Goal: Task Accomplishment & Management: Use online tool/utility

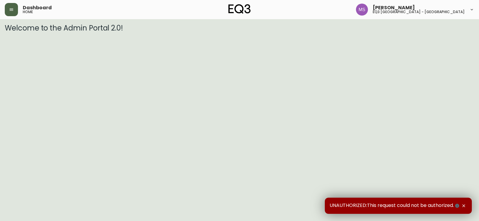
click at [10, 10] on icon "button" at bounding box center [12, 9] width 4 height 2
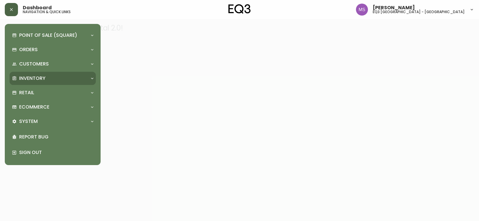
click at [32, 78] on p "Inventory" at bounding box center [32, 78] width 26 height 7
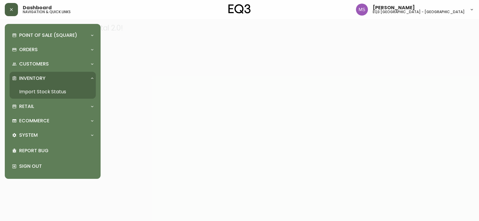
click at [38, 94] on link "Import Stock Status" at bounding box center [53, 92] width 86 height 14
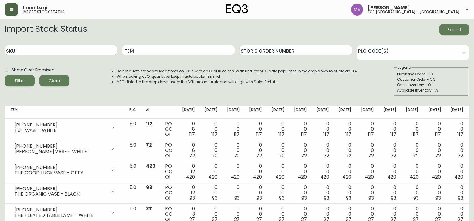
click at [90, 53] on input "SKU" at bounding box center [61, 50] width 113 height 10
paste input "[PHONE_NUMBER]"
type input "[PHONE_NUMBER]"
click at [5, 75] on button "Filter" at bounding box center [20, 80] width 30 height 11
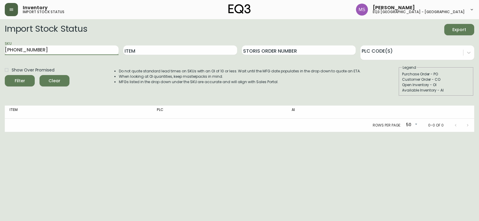
drag, startPoint x: 78, startPoint y: 52, endPoint x: 0, endPoint y: 46, distance: 77.8
click at [0, 51] on main "Import Stock Status Export SKU [PHONE_NUMBER] Item Storis Order Number PLC Code…" at bounding box center [239, 75] width 479 height 113
click at [5, 75] on button "Filter" at bounding box center [20, 80] width 30 height 11
drag, startPoint x: 96, startPoint y: 50, endPoint x: 0, endPoint y: 51, distance: 95.8
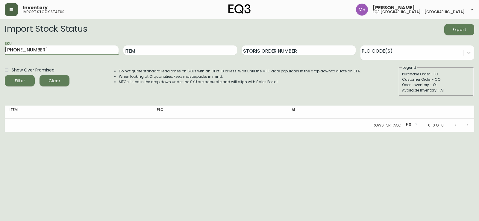
click at [0, 51] on main "Import Stock Status Export SKU [PHONE_NUMBER] Item Storis Order Number PLC Code…" at bounding box center [239, 75] width 479 height 113
paste input "60"
click at [5, 75] on button "Filter" at bounding box center [20, 80] width 30 height 11
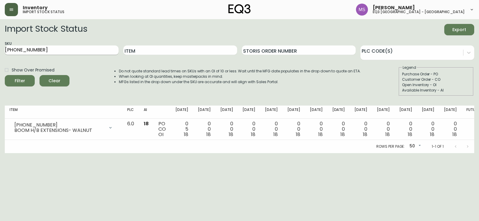
drag, startPoint x: 100, startPoint y: 44, endPoint x: 12, endPoint y: 53, distance: 88.2
click at [12, 53] on div "SKU [PHONE_NUMBER]" at bounding box center [62, 50] width 114 height 19
drag, startPoint x: 35, startPoint y: 51, endPoint x: 0, endPoint y: 51, distance: 34.7
click at [0, 51] on main "Import Stock Status Export SKU [PHONE_NUMBER] Item Storis Order Number PLC Code…" at bounding box center [239, 86] width 479 height 134
paste input "3"
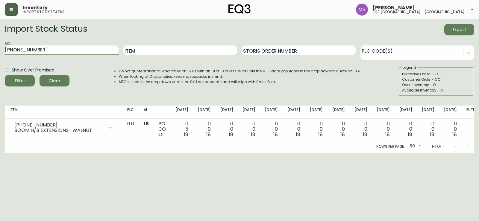
click at [5, 75] on button "Filter" at bounding box center [20, 80] width 30 height 11
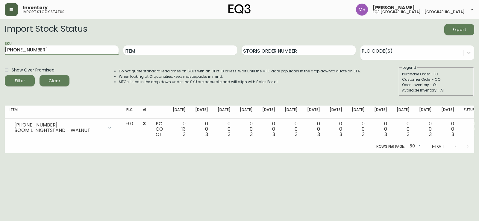
drag, startPoint x: 90, startPoint y: 54, endPoint x: 0, endPoint y: 53, distance: 90.4
click at [0, 53] on main "Import Stock Status Export SKU [PHONE_NUMBER] Item Storis Order Number PLC Code…" at bounding box center [239, 86] width 479 height 134
paste input "12"
click at [5, 75] on button "Filter" at bounding box center [20, 80] width 30 height 11
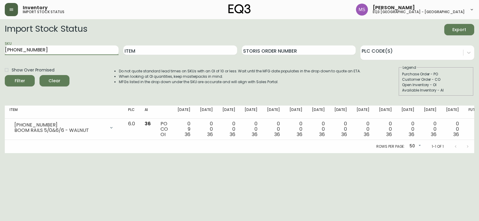
drag, startPoint x: 96, startPoint y: 51, endPoint x: 0, endPoint y: 52, distance: 96.1
click at [0, 52] on main "Import Stock Status Export SKU [PHONE_NUMBER] Item Storis Order Number PLC Code…" at bounding box center [239, 86] width 479 height 134
paste input "9"
click at [5, 75] on button "Filter" at bounding box center [20, 80] width 30 height 11
drag, startPoint x: 64, startPoint y: 49, endPoint x: 0, endPoint y: 49, distance: 63.8
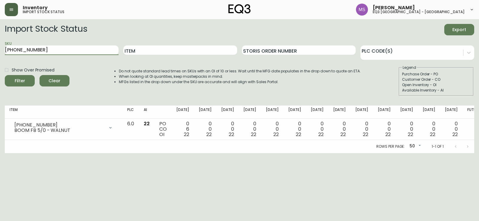
click at [0, 50] on main "Import Stock Status Export SKU [PHONE_NUMBER] Item Storis Order Number PLC Code…" at bounding box center [239, 86] width 479 height 134
paste input "60"
click at [5, 75] on button "Filter" at bounding box center [20, 80] width 30 height 11
drag, startPoint x: 64, startPoint y: 51, endPoint x: 0, endPoint y: 50, distance: 64.1
click at [0, 50] on main "Import Stock Status Export SKU [PHONE_NUMBER] Item Storis Order Number PLC Code…" at bounding box center [239, 86] width 479 height 134
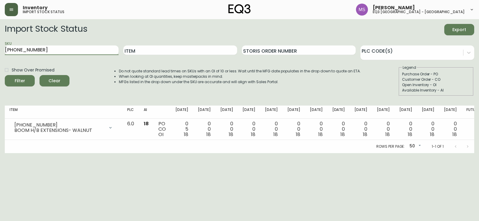
paste input "25"
click at [5, 75] on button "Filter" at bounding box center [20, 80] width 30 height 11
drag, startPoint x: 67, startPoint y: 53, endPoint x: 0, endPoint y: 55, distance: 67.4
click at [0, 53] on main "Import Stock Status Export SKU [PHONE_NUMBER] Item Storis Order Number PLC Code…" at bounding box center [239, 86] width 479 height 134
paste input "19"
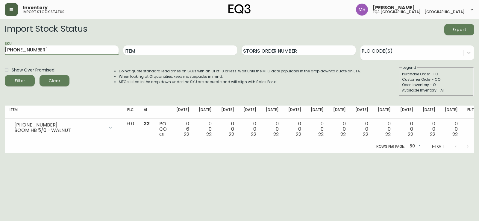
click at [5, 75] on button "Filter" at bounding box center [20, 80] width 30 height 11
drag, startPoint x: 73, startPoint y: 50, endPoint x: 1, endPoint y: 57, distance: 72.2
click at [0, 59] on main "Import Stock Status Export SKU [PHONE_NUMBER] Item Storis Order Number PLC Code…" at bounding box center [239, 86] width 479 height 134
paste input "2"
click at [5, 75] on button "Filter" at bounding box center [20, 80] width 30 height 11
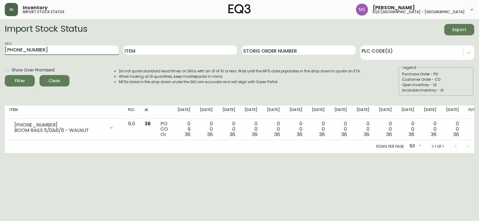
drag, startPoint x: 81, startPoint y: 51, endPoint x: 0, endPoint y: 50, distance: 81.4
click at [0, 50] on main "Import Stock Status Export SKU [PHONE_NUMBER] Item Storis Order Number PLC Code…" at bounding box center [239, 86] width 479 height 134
paste input "2"
click at [5, 75] on button "Filter" at bounding box center [20, 80] width 30 height 11
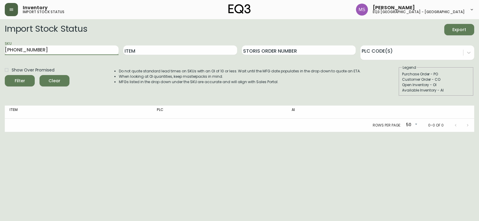
drag, startPoint x: 60, startPoint y: 50, endPoint x: 0, endPoint y: 54, distance: 60.3
click at [0, 53] on main "Import Stock Status Export SKU [PHONE_NUMBER] Item Storis Order Number PLC Code…" at bounding box center [239, 75] width 479 height 113
type input "v"
click at [5, 75] on button "Filter" at bounding box center [20, 80] width 30 height 11
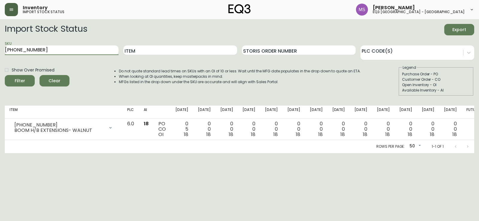
drag, startPoint x: 71, startPoint y: 50, endPoint x: 0, endPoint y: 53, distance: 71.3
click at [0, 53] on main "Import Stock Status Export SKU [PHONE_NUMBER] Item Storis Order Number PLC Code…" at bounding box center [239, 86] width 479 height 134
paste input "3"
type input "[PHONE_NUMBER]"
click at [5, 75] on button "Filter" at bounding box center [20, 80] width 30 height 11
